Goal: Go to known website: Access a specific website the user already knows

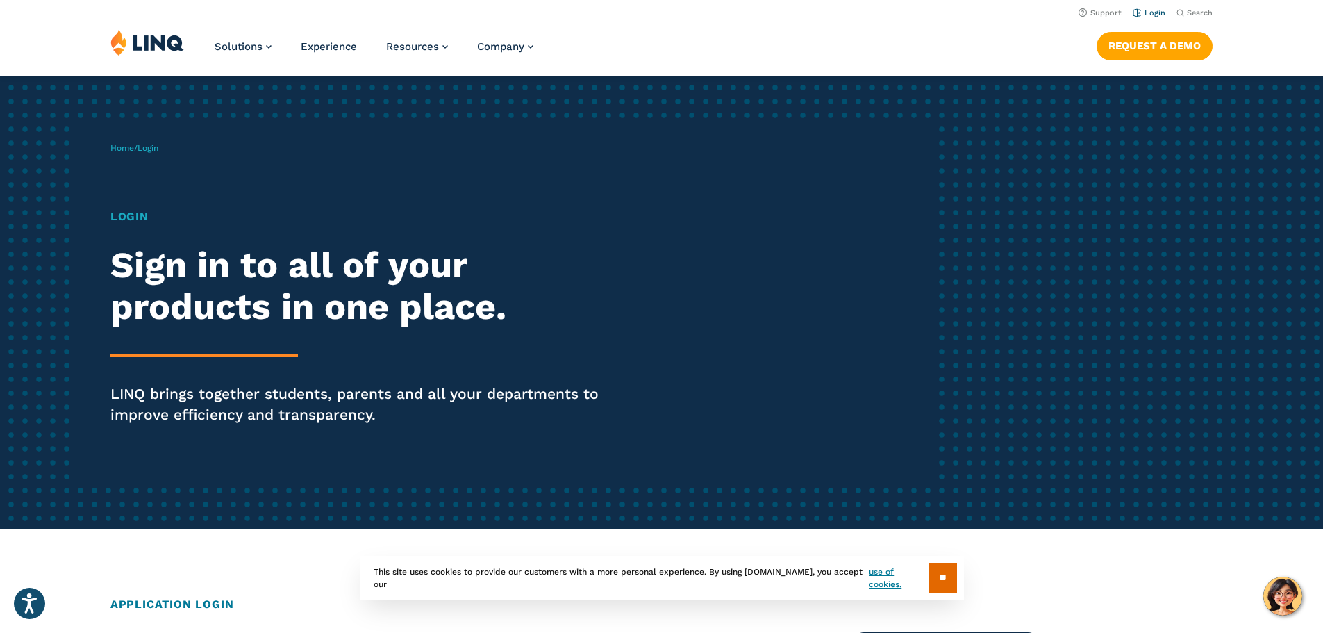
click at [1147, 13] on link "Login" at bounding box center [1149, 12] width 33 height 9
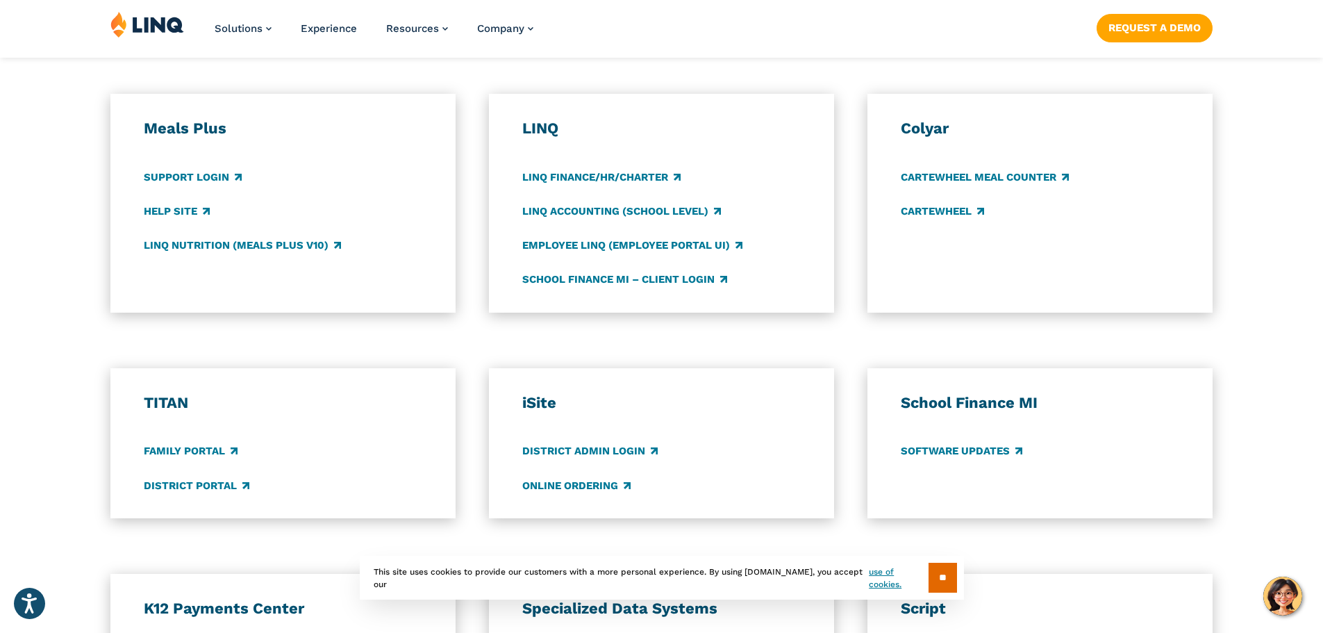
scroll to position [764, 0]
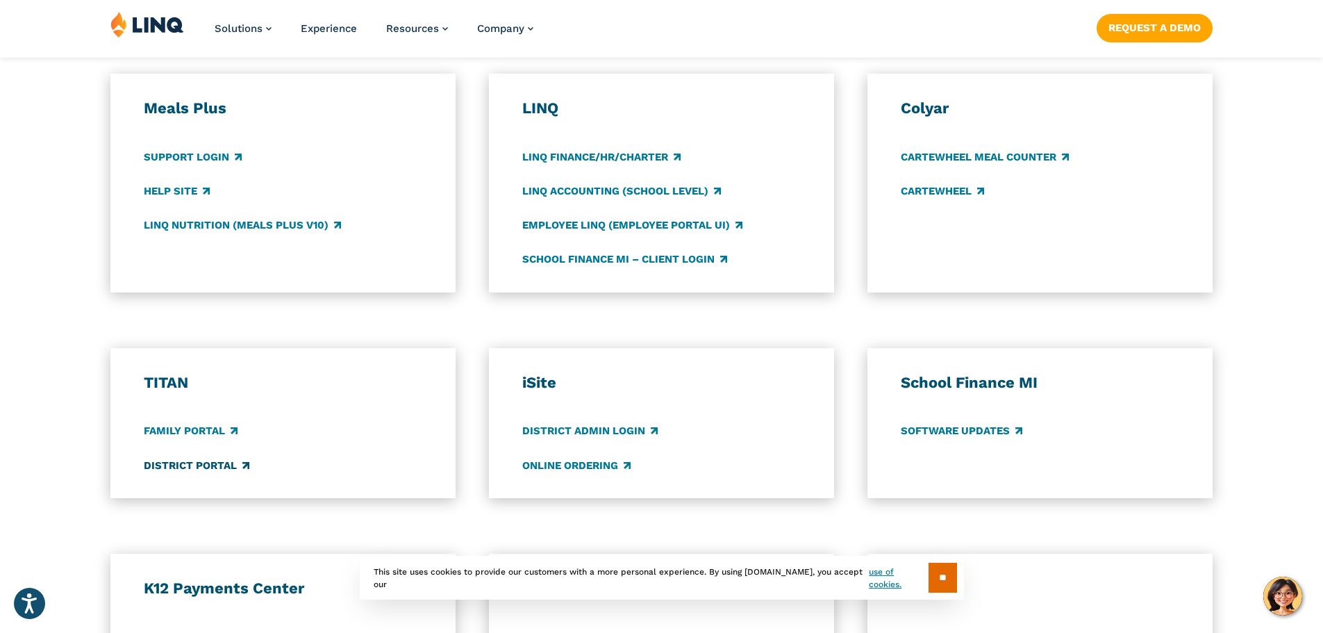
click at [206, 467] on link "District Portal" at bounding box center [197, 465] width 106 height 15
